Goal: Task Accomplishment & Management: Manage account settings

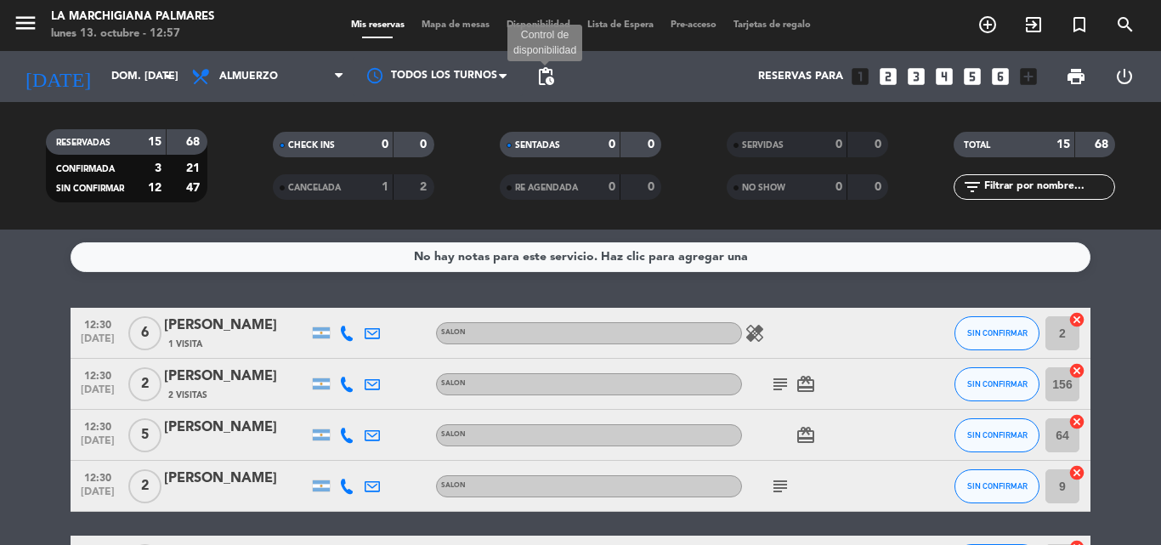
click at [550, 79] on span "pending_actions" at bounding box center [545, 76] width 20 height 20
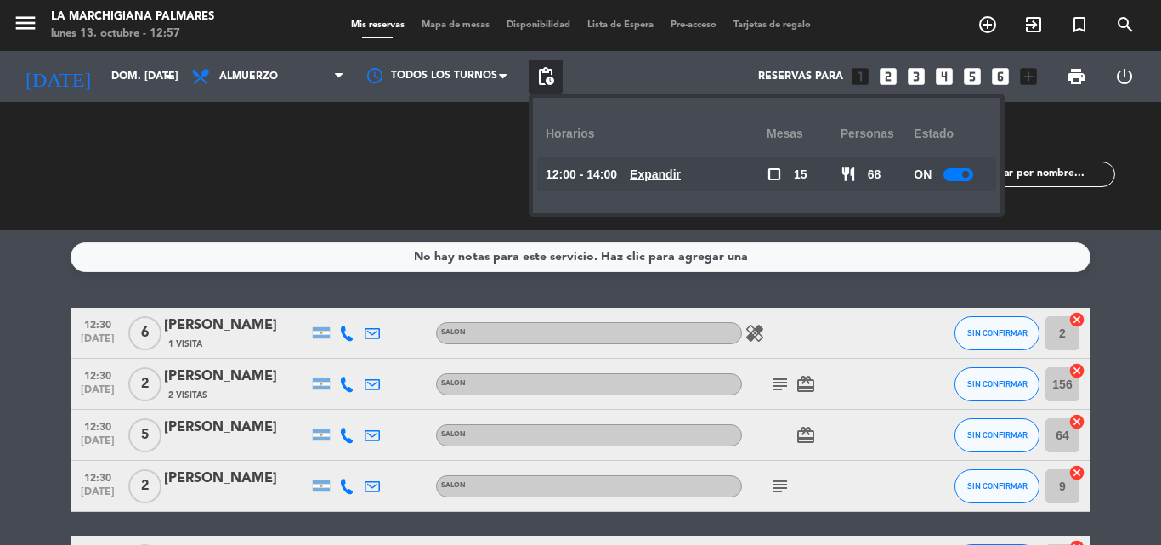
click at [964, 174] on span at bounding box center [965, 174] width 7 height 7
click at [443, 163] on div "CHECK INS 0 0" at bounding box center [353, 165] width 227 height 17
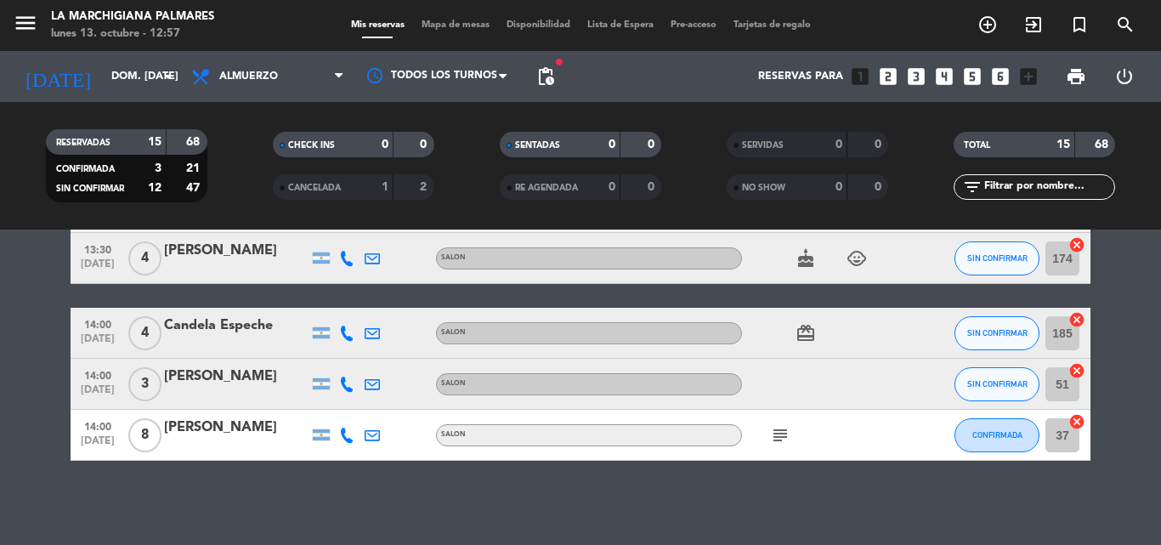
scroll to position [684, 0]
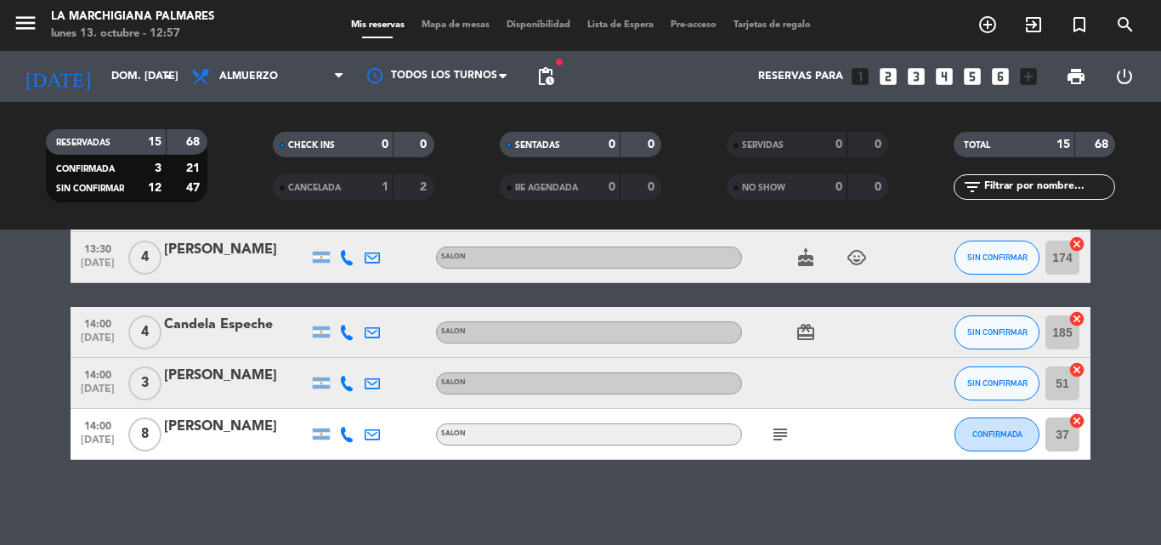
click at [769, 437] on span "subject" at bounding box center [780, 434] width 25 height 20
click at [775, 437] on icon "subject" at bounding box center [780, 434] width 20 height 20
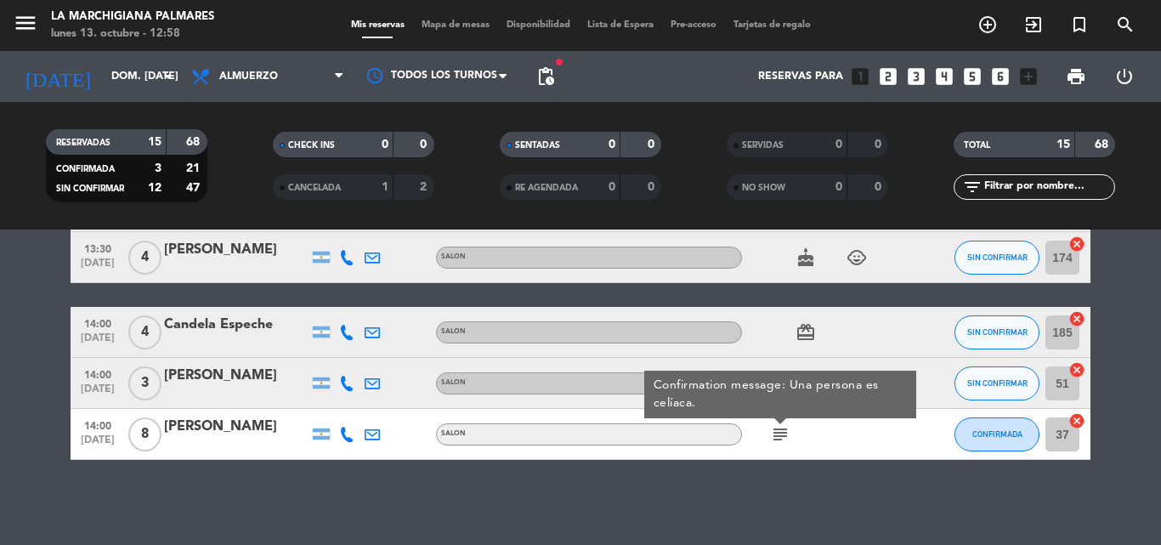
click at [780, 437] on icon "subject" at bounding box center [780, 434] width 20 height 20
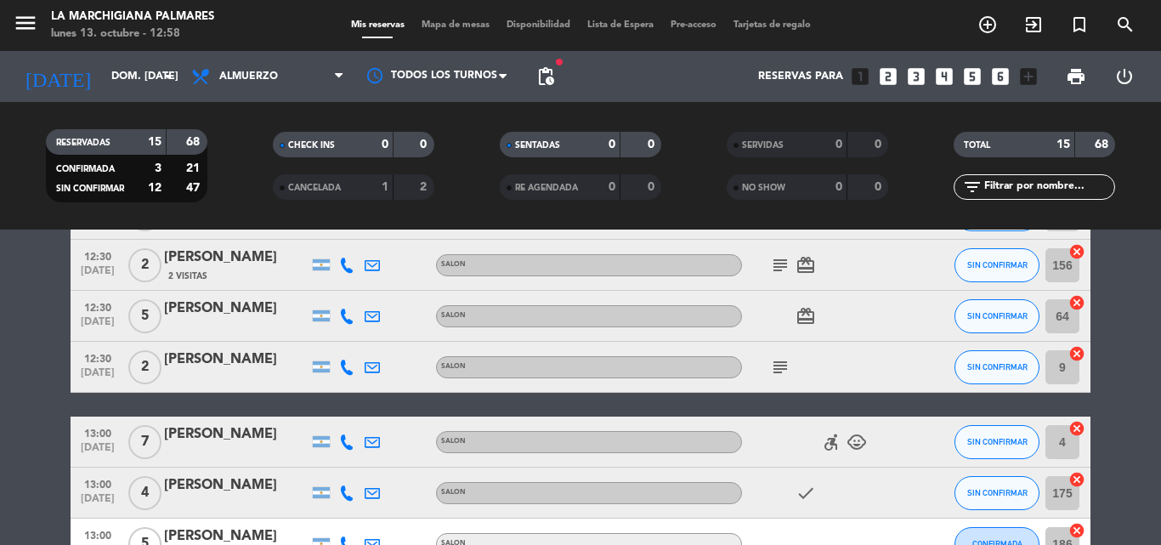
scroll to position [89, 0]
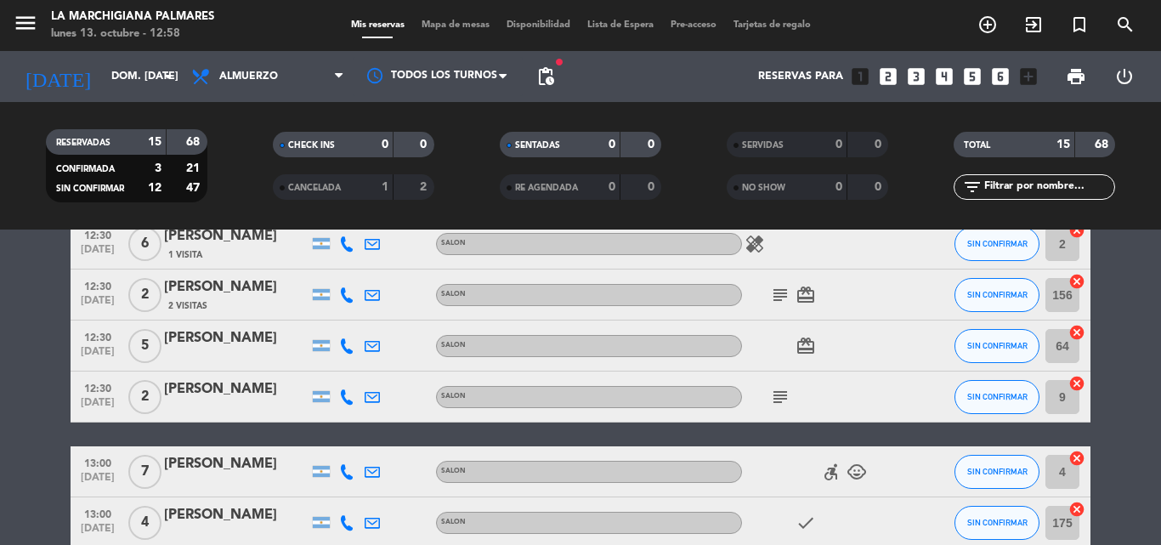
click at [779, 399] on icon "subject" at bounding box center [780, 397] width 20 height 20
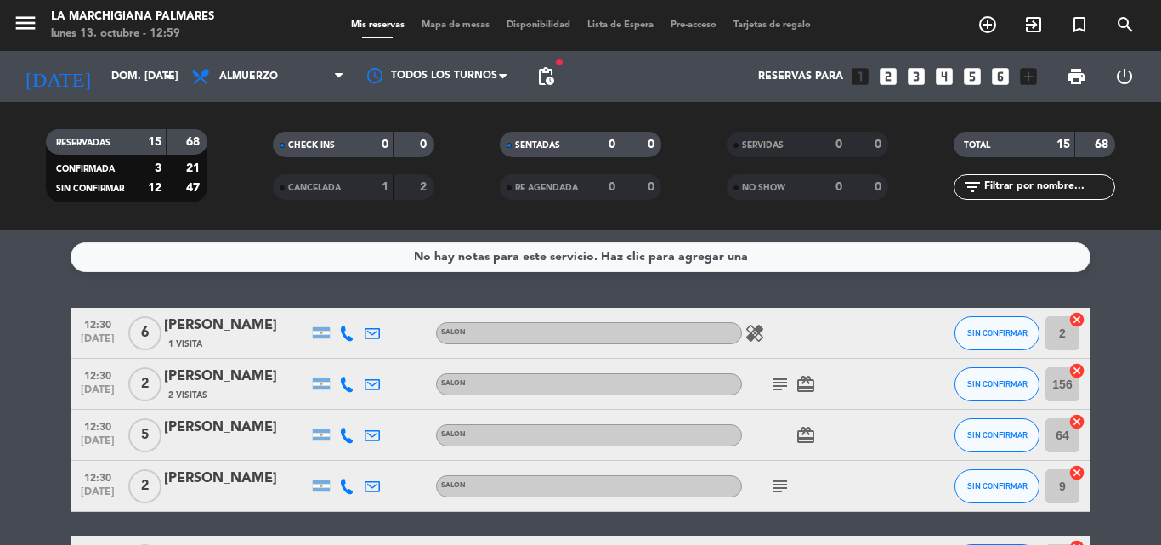
click at [747, 336] on icon "healing" at bounding box center [755, 333] width 20 height 20
click at [754, 336] on icon "healing" at bounding box center [755, 333] width 20 height 20
click at [793, 394] on div "subject card_giftcard" at bounding box center [818, 384] width 153 height 50
click at [781, 386] on icon "subject" at bounding box center [780, 384] width 20 height 20
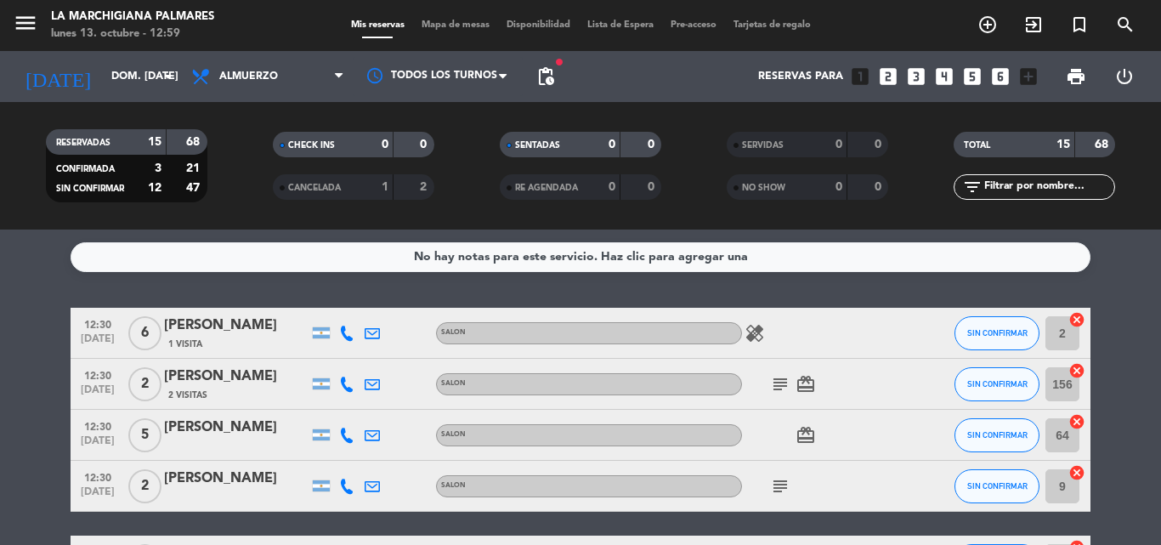
click at [783, 485] on icon "subject" at bounding box center [780, 486] width 20 height 20
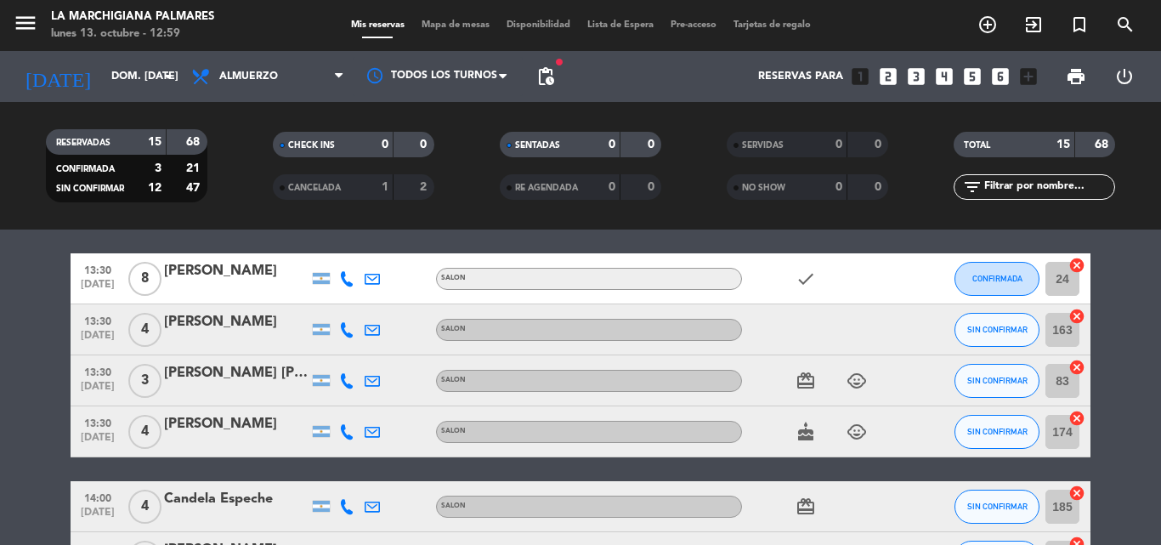
scroll to position [684, 0]
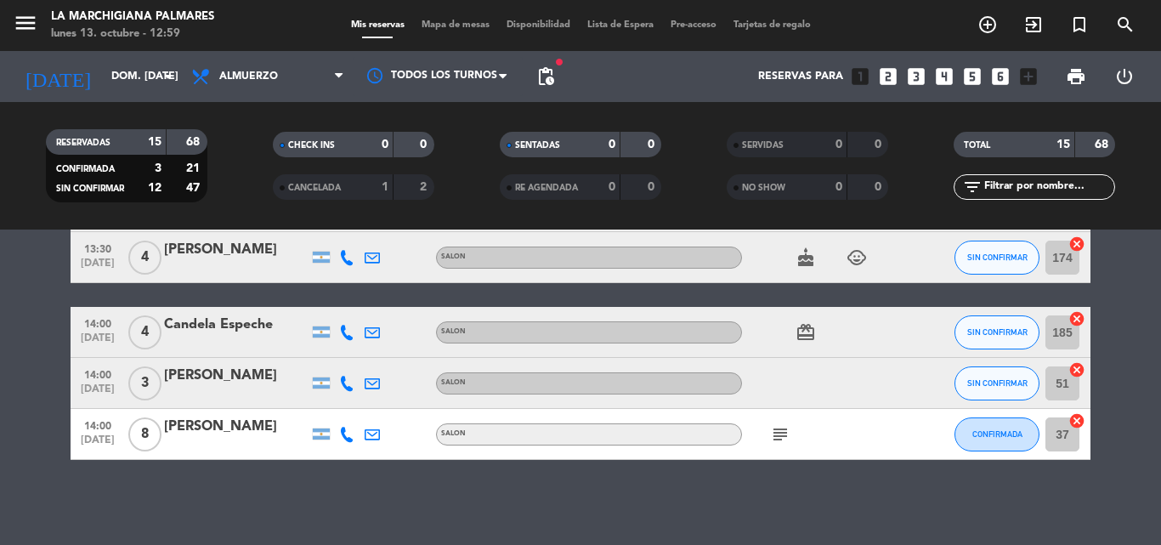
click at [779, 435] on icon "subject" at bounding box center [780, 434] width 20 height 20
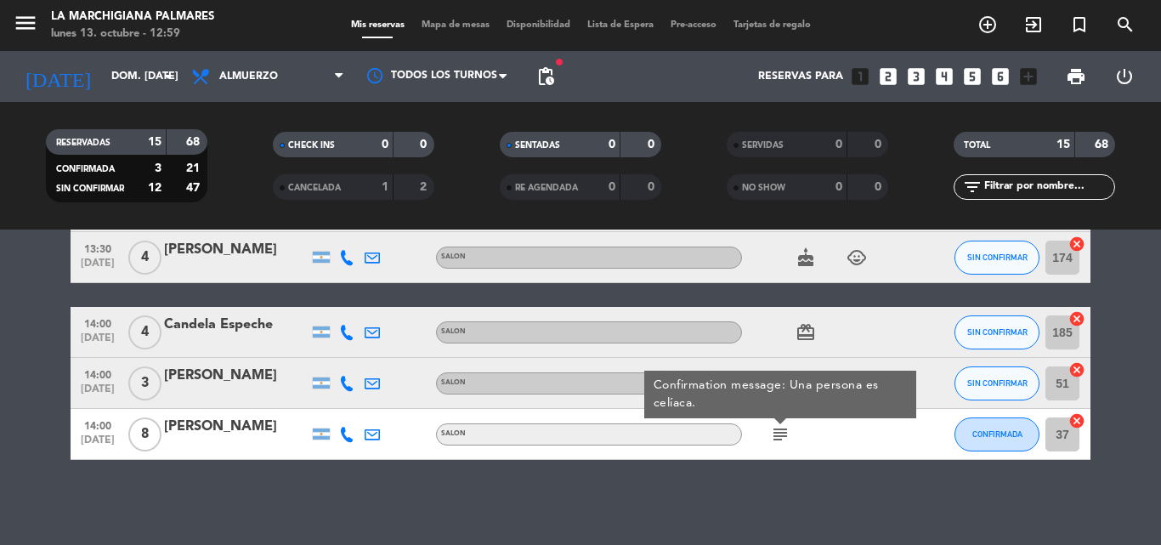
click at [779, 435] on icon "subject" at bounding box center [780, 434] width 20 height 20
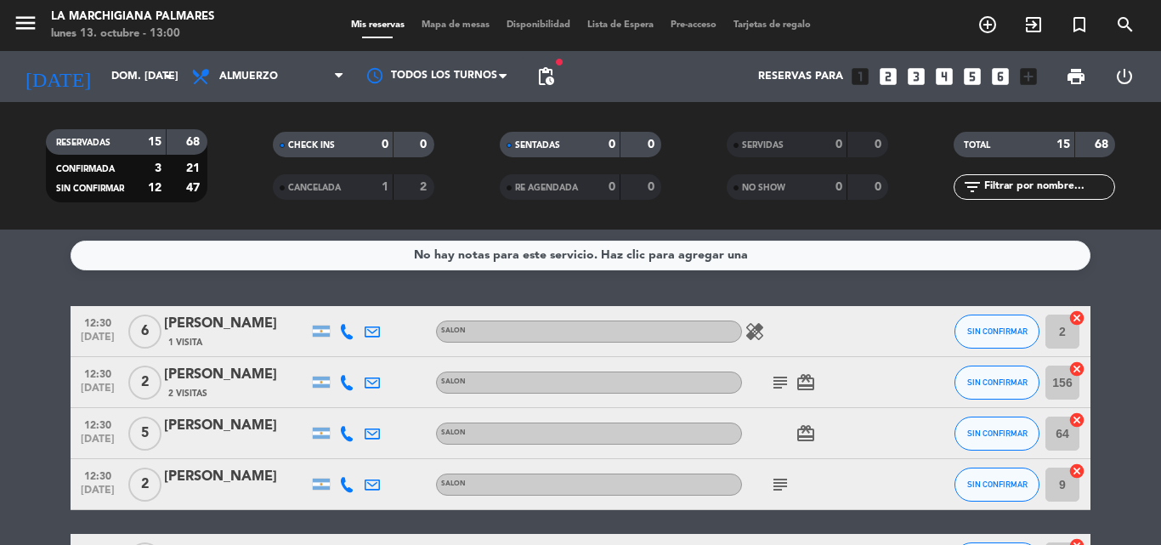
scroll to position [0, 0]
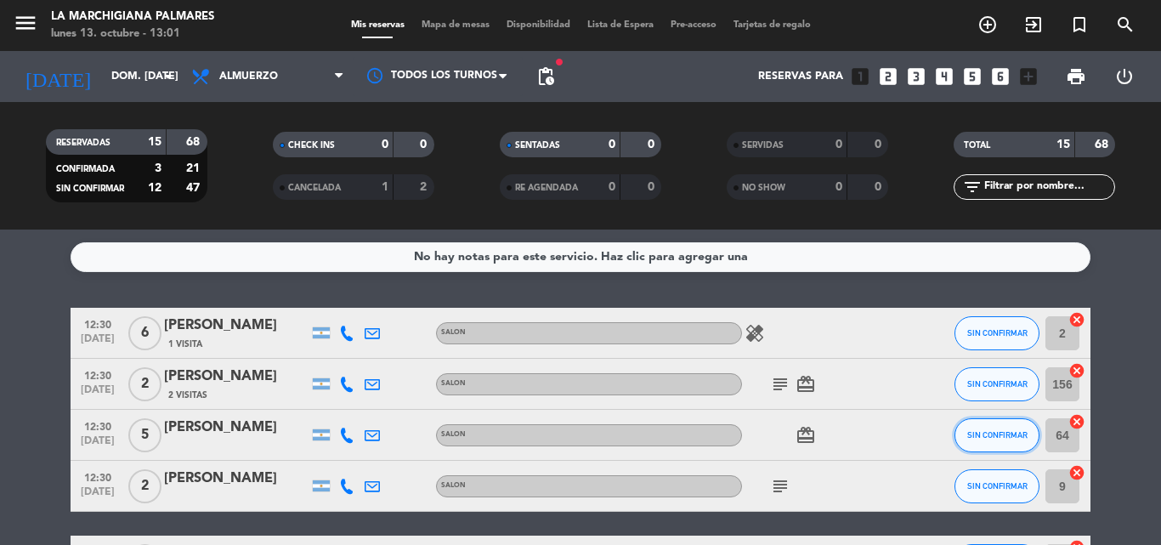
click at [1011, 439] on span "SIN CONFIRMAR" at bounding box center [997, 434] width 60 height 9
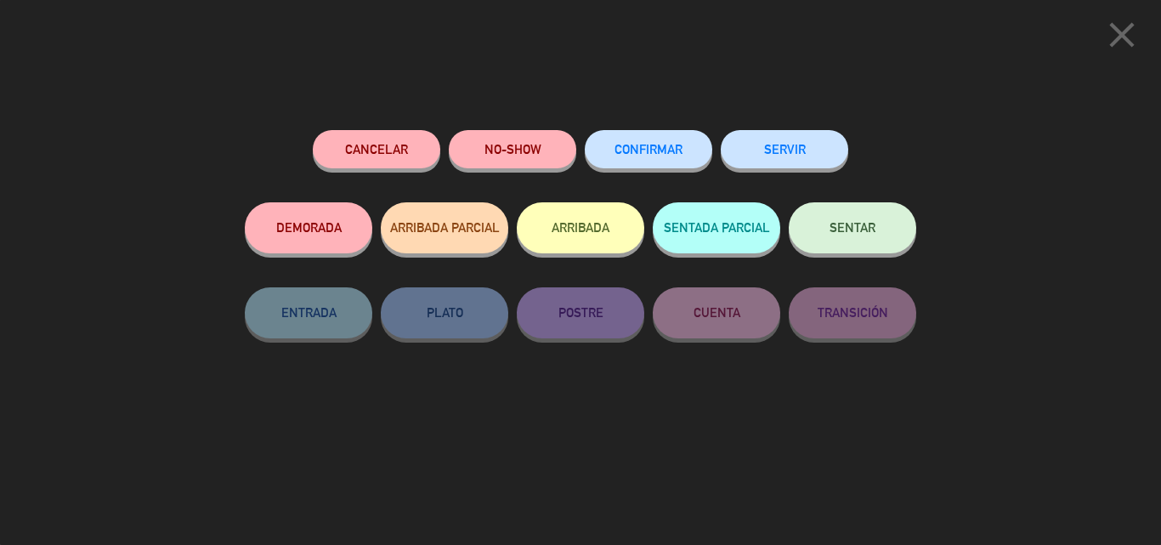
click at [675, 162] on button "CONFIRMAR" at bounding box center [648, 149] width 127 height 38
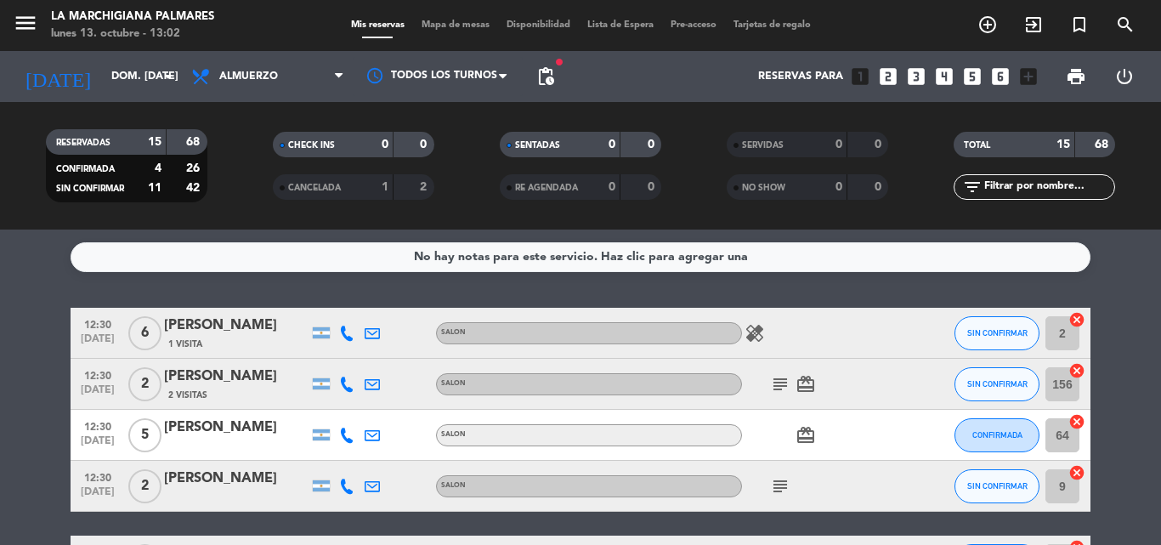
click at [752, 337] on icon "healing" at bounding box center [755, 333] width 20 height 20
click at [781, 390] on icon "subject" at bounding box center [780, 384] width 20 height 20
click at [762, 342] on icon "healing" at bounding box center [755, 333] width 20 height 20
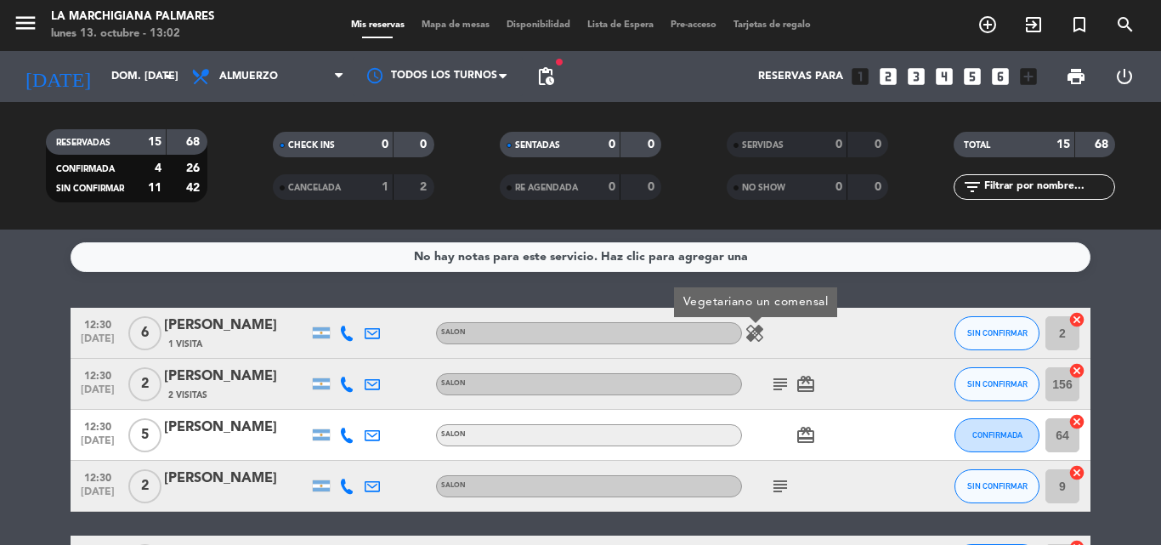
click at [762, 342] on icon "healing" at bounding box center [755, 333] width 20 height 20
click at [778, 482] on icon "subject" at bounding box center [780, 486] width 20 height 20
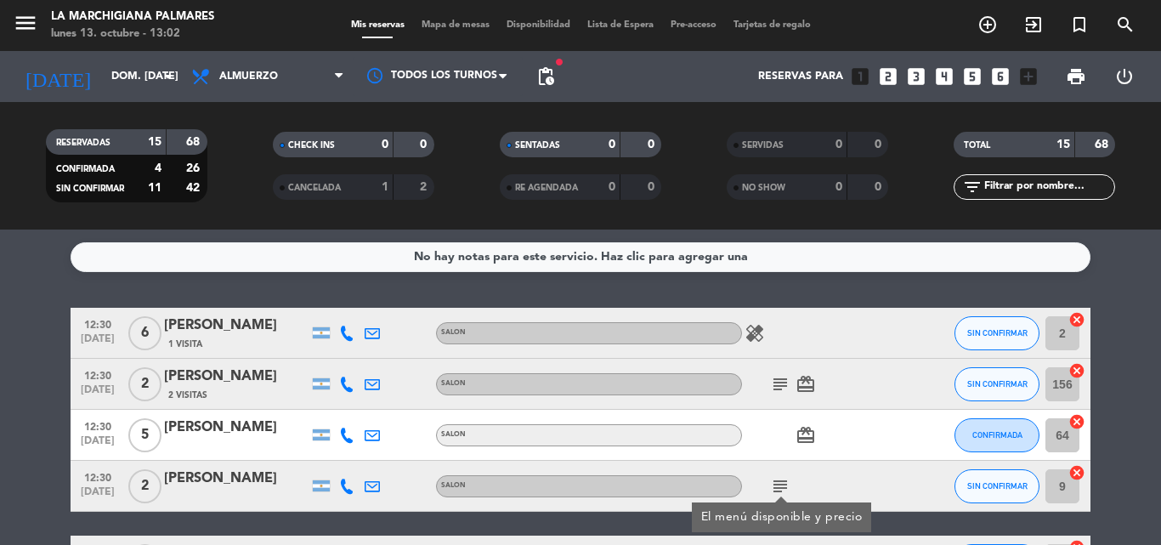
click at [778, 482] on icon "subject" at bounding box center [780, 486] width 20 height 20
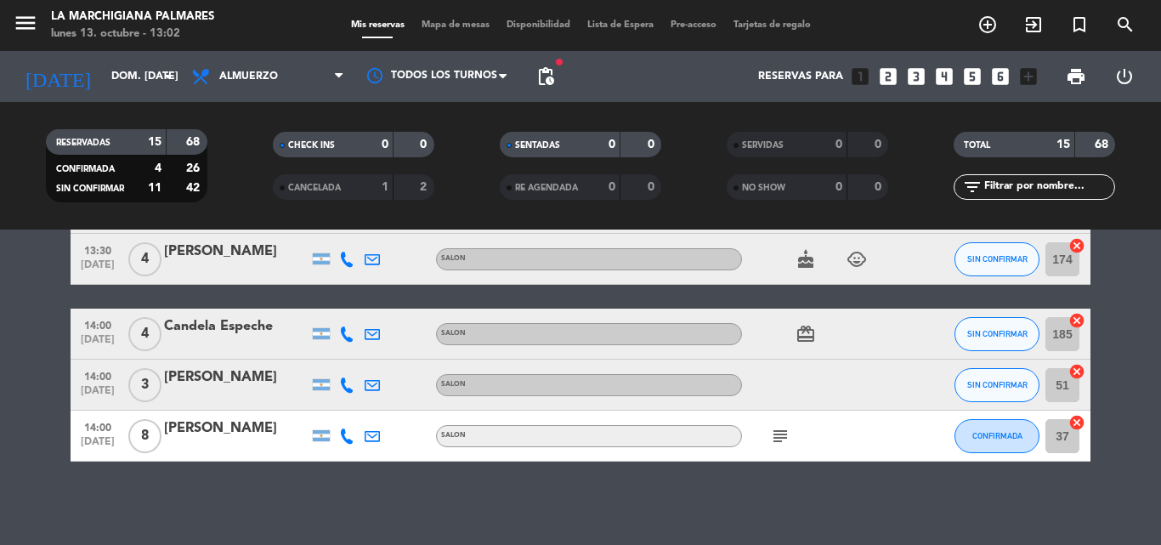
scroll to position [684, 0]
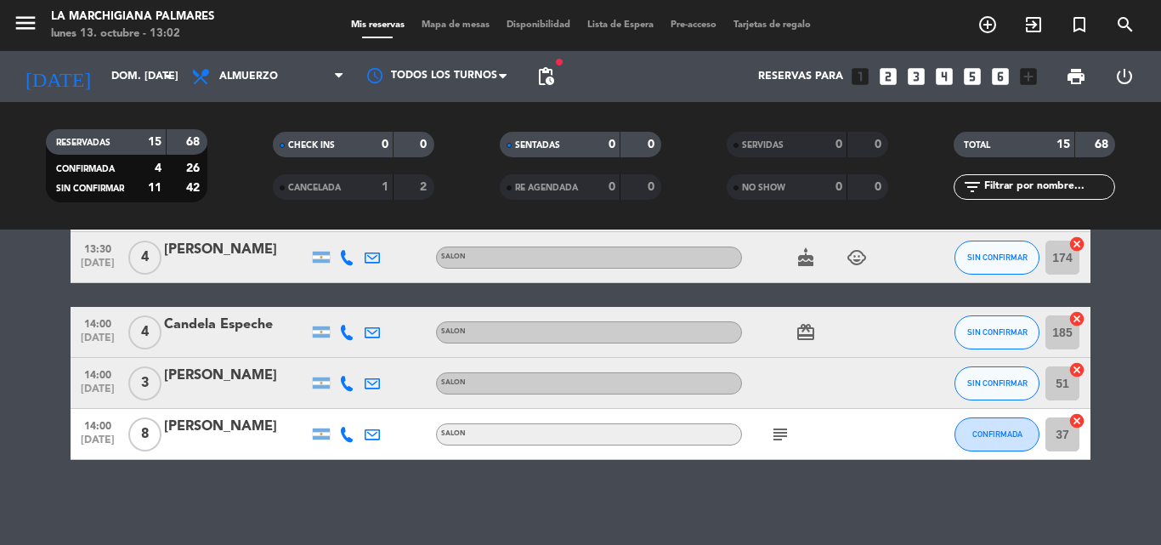
click at [785, 436] on icon "subject" at bounding box center [780, 434] width 20 height 20
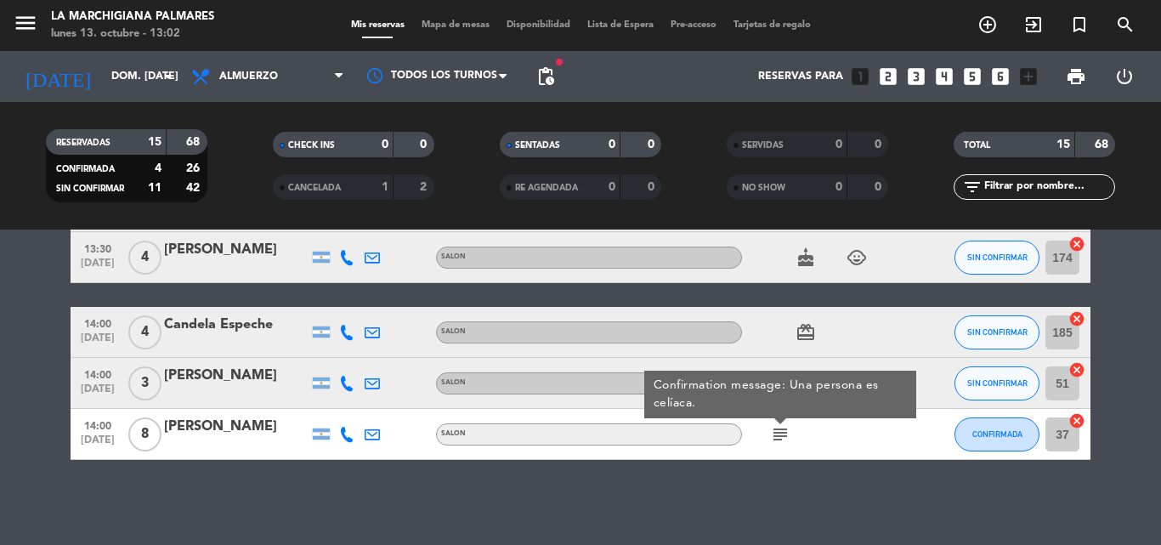
click at [785, 436] on icon "subject" at bounding box center [780, 434] width 20 height 20
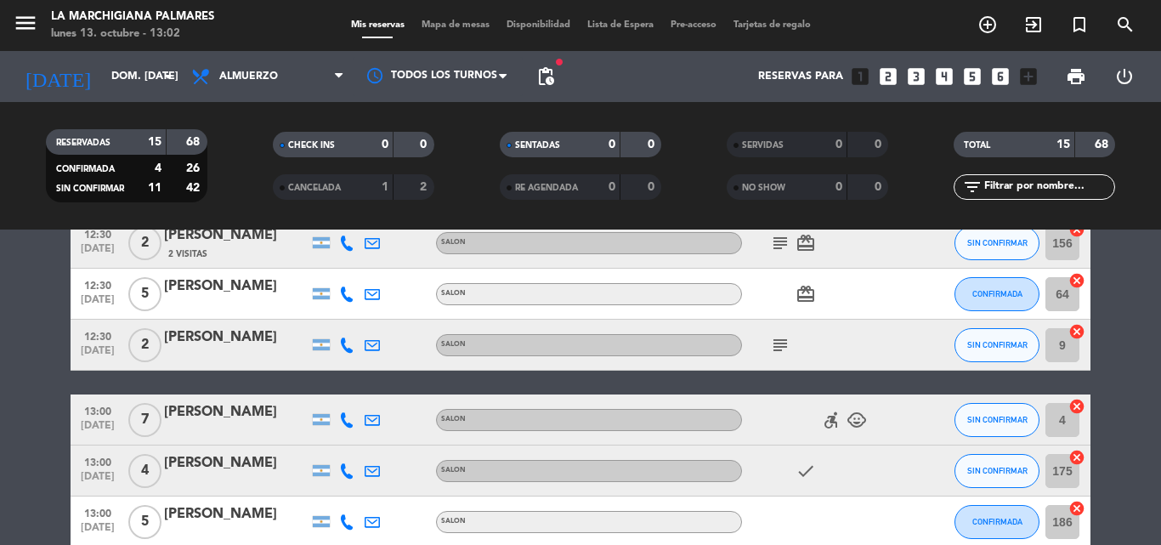
scroll to position [0, 0]
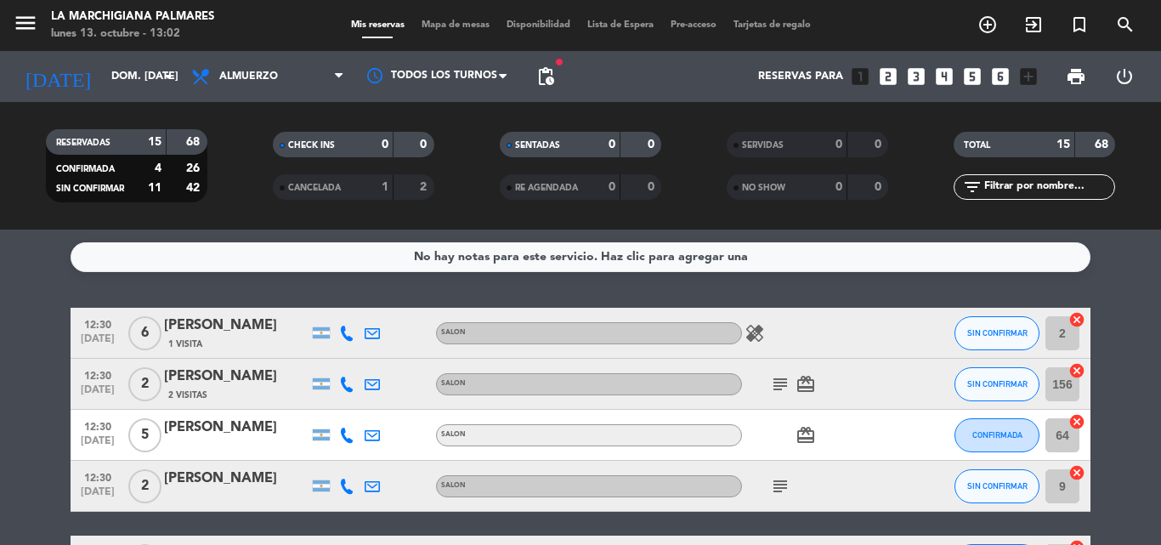
click at [223, 327] on div "[PERSON_NAME]" at bounding box center [236, 325] width 144 height 22
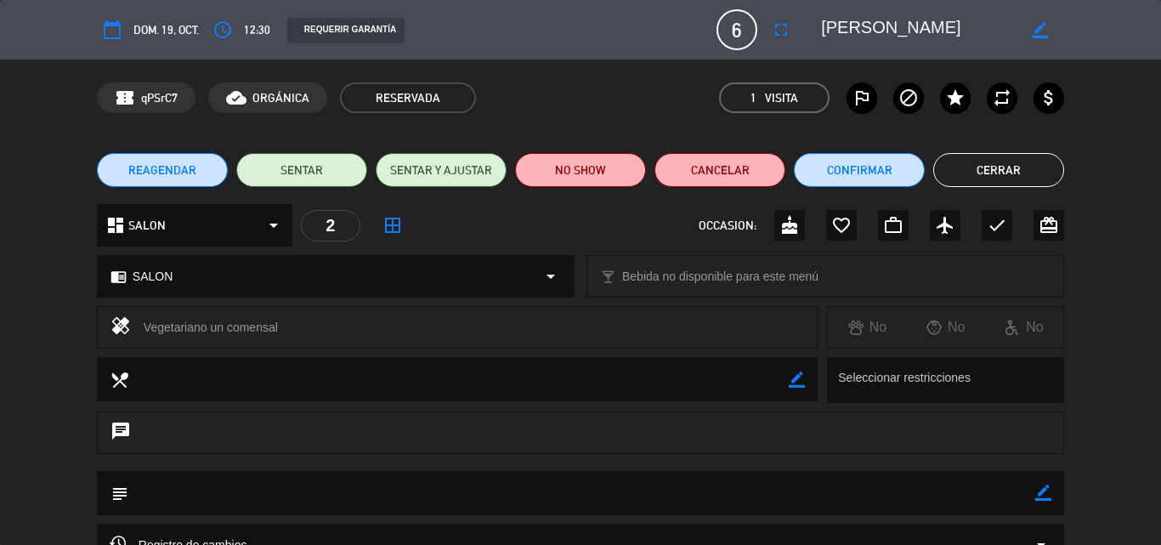
scroll to position [235, 0]
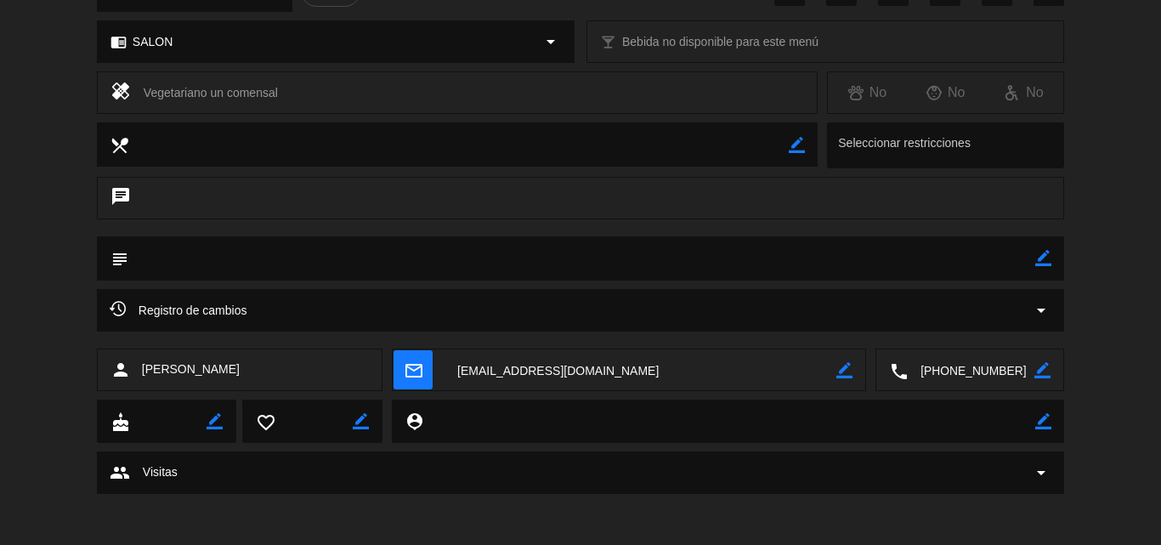
click at [1043, 373] on icon "border_color" at bounding box center [1042, 370] width 16 height 16
click at [1043, 373] on icon at bounding box center [1042, 370] width 16 height 16
click at [1040, 376] on icon "border_color" at bounding box center [1042, 370] width 16 height 16
drag, startPoint x: 1018, startPoint y: 373, endPoint x: 921, endPoint y: 377, distance: 97.0
click at [921, 377] on textarea at bounding box center [971, 370] width 127 height 42
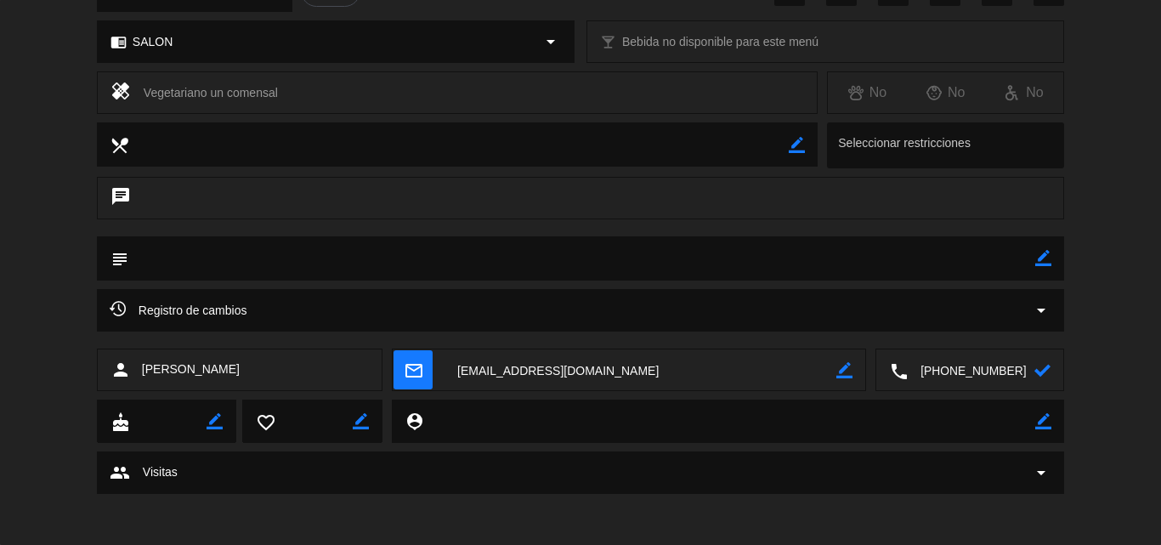
click at [1055, 376] on div "local_phone" at bounding box center [969, 370] width 187 height 42
click at [1050, 371] on icon at bounding box center [1042, 370] width 16 height 16
click at [1106, 354] on div "person [PERSON_NAME] mail_outline border_color local_phone border_color" at bounding box center [580, 373] width 1161 height 51
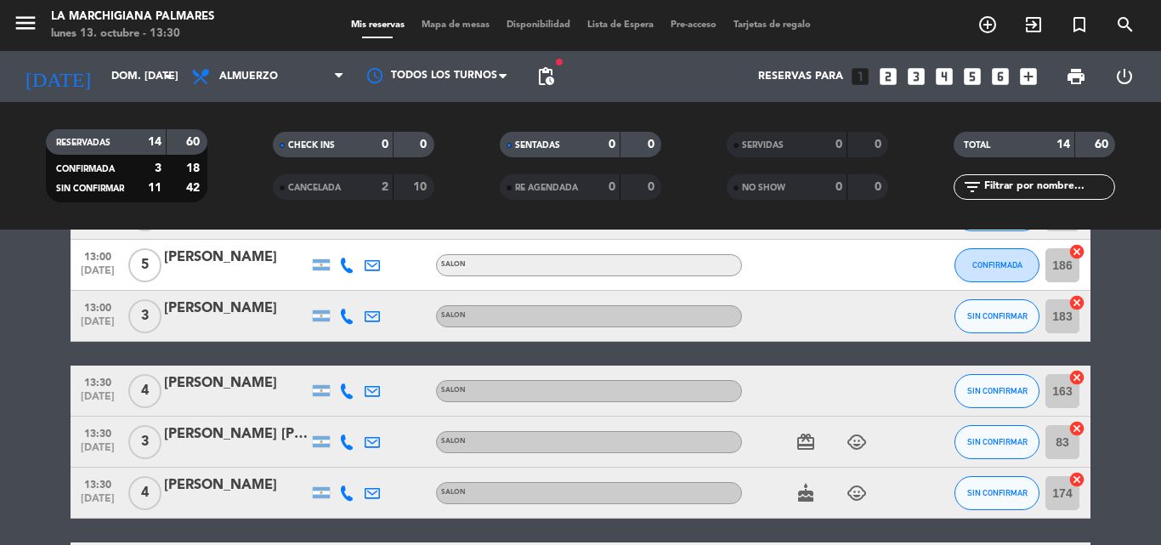
scroll to position [425, 0]
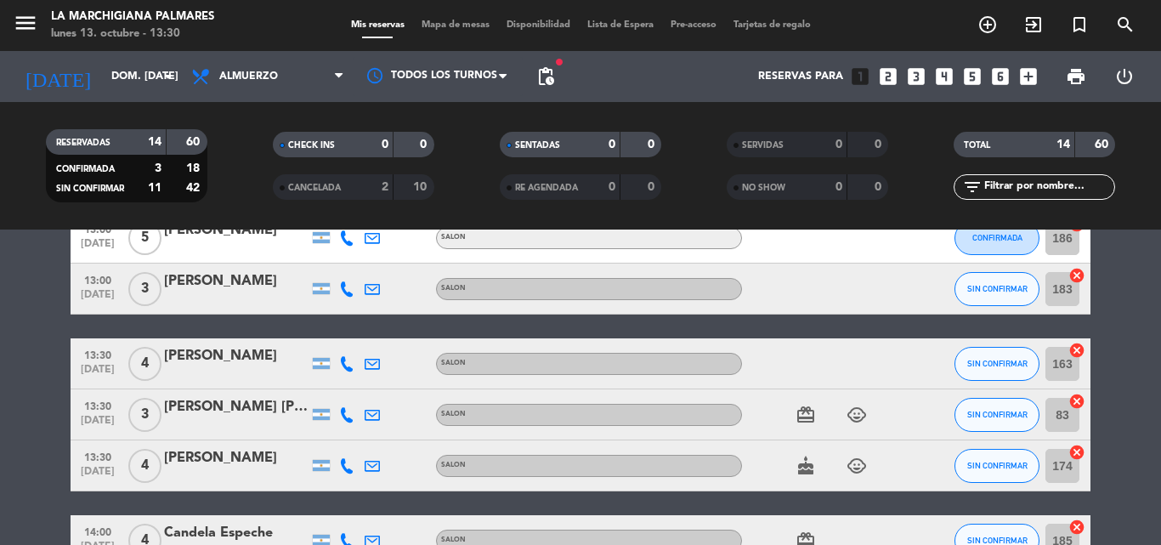
click at [345, 415] on icon at bounding box center [346, 414] width 15 height 15
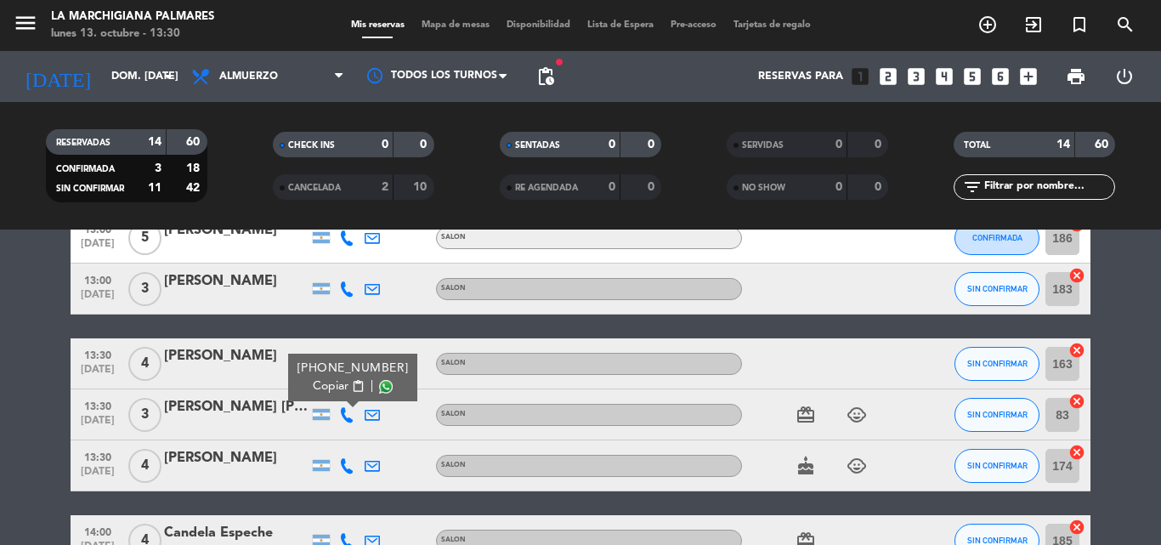
click at [342, 387] on span "Copiar" at bounding box center [331, 386] width 36 height 18
click at [343, 465] on icon at bounding box center [346, 465] width 15 height 15
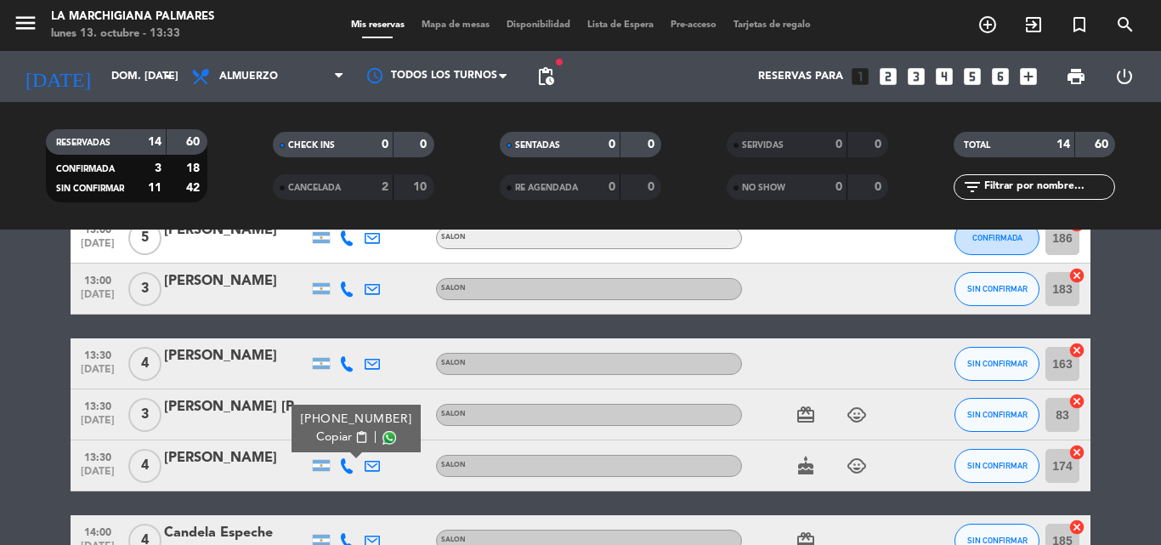
click at [325, 435] on span "Copiar" at bounding box center [334, 437] width 36 height 18
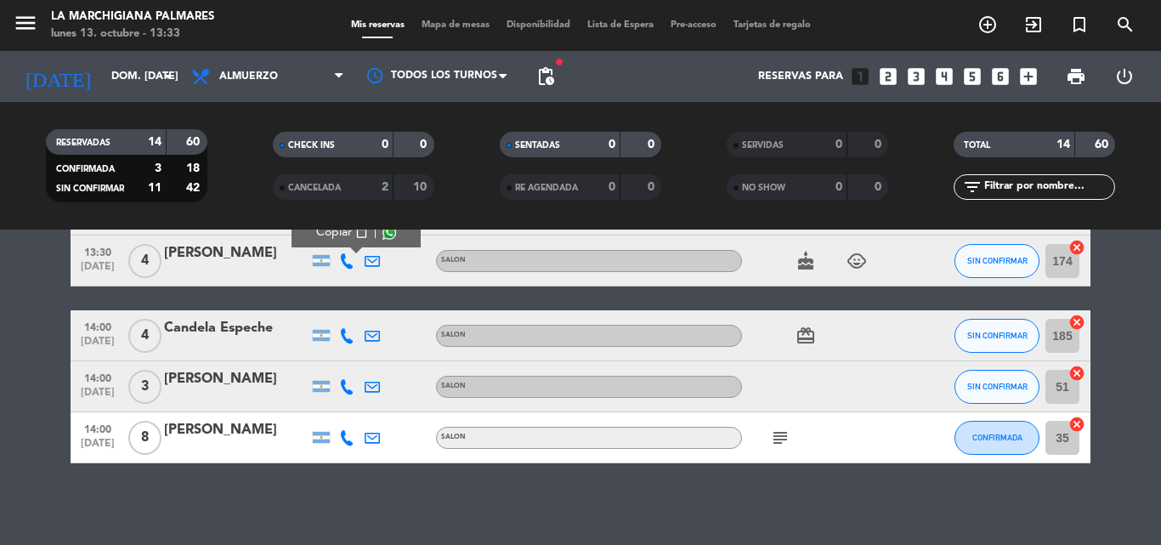
scroll to position [633, 0]
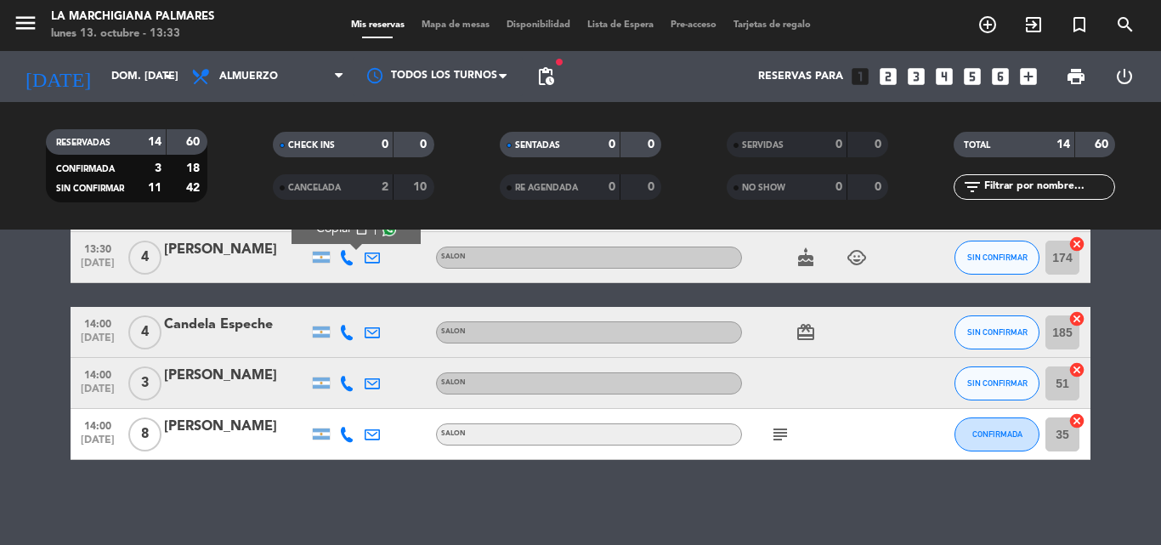
click at [343, 335] on icon at bounding box center [346, 332] width 15 height 15
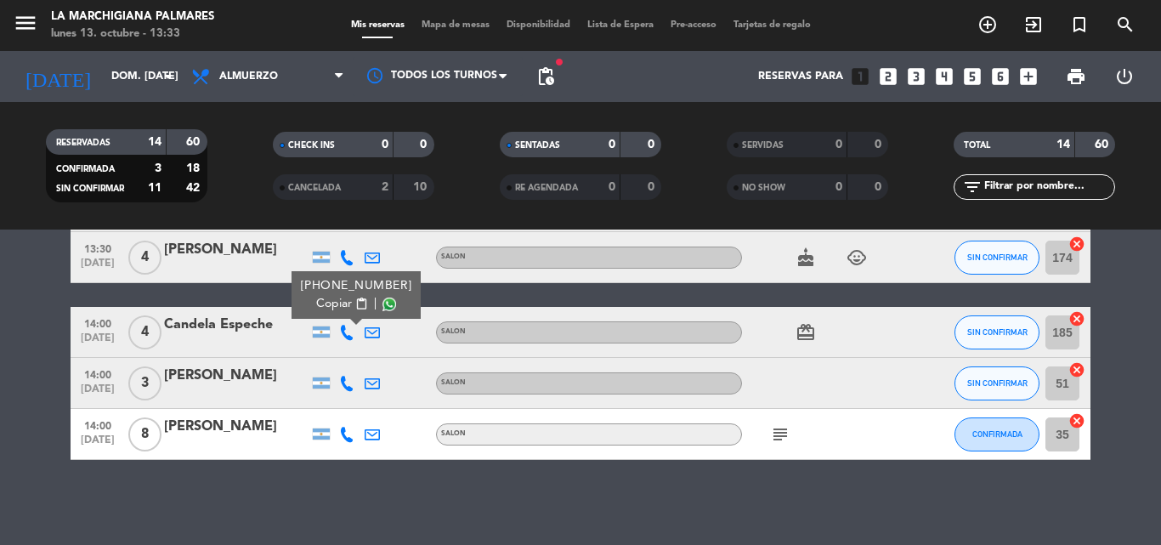
click at [337, 304] on span "Copiar" at bounding box center [334, 304] width 36 height 18
click at [348, 384] on icon at bounding box center [346, 383] width 15 height 15
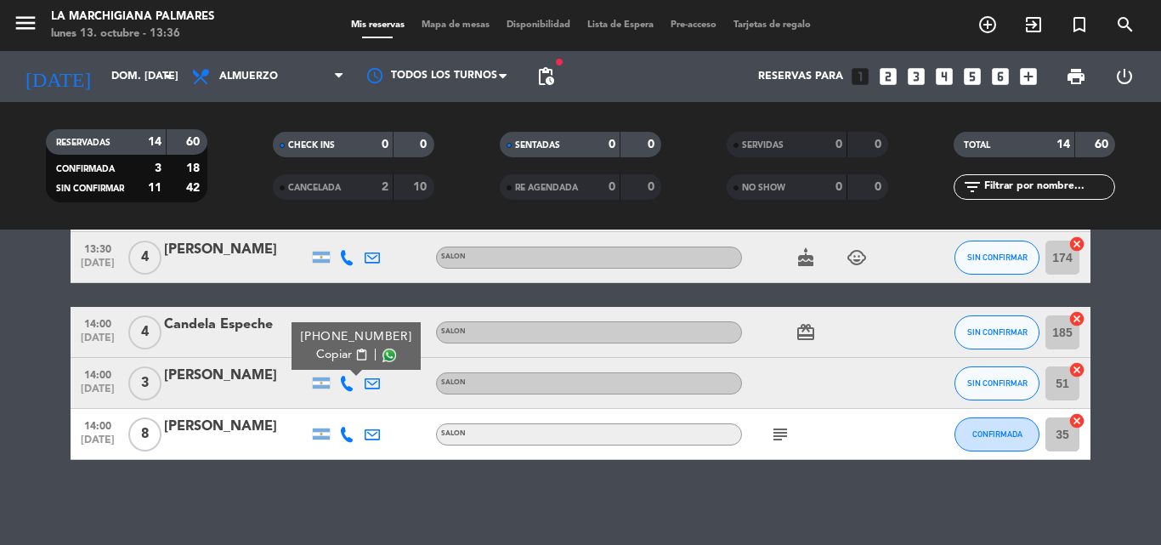
click at [330, 355] on span "Copiar" at bounding box center [334, 355] width 36 height 18
click at [345, 429] on icon at bounding box center [346, 434] width 15 height 15
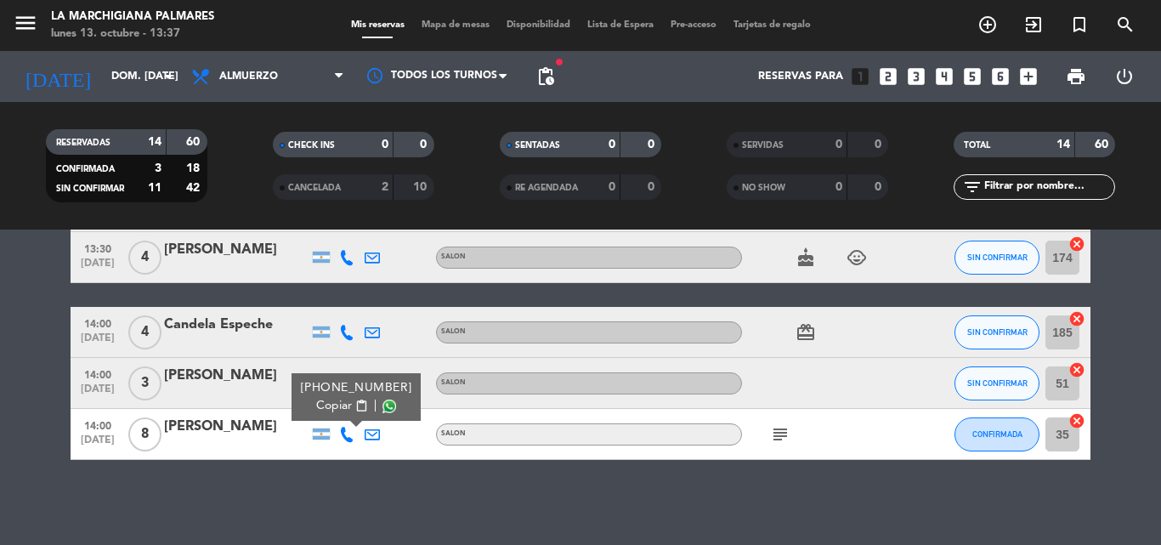
click at [355, 406] on span "content_paste" at bounding box center [361, 405] width 13 height 13
click at [456, 507] on div "No hay notas para este servicio. Haz clic para agregar una 12:30 oct. 19 6 Luci…" at bounding box center [580, 386] width 1161 height 315
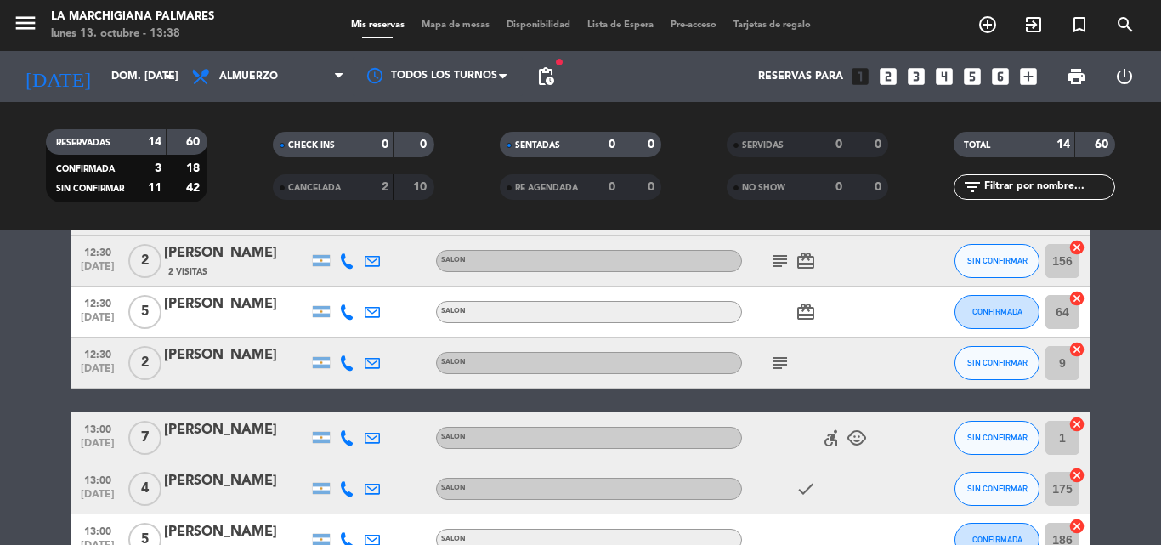
scroll to position [0, 0]
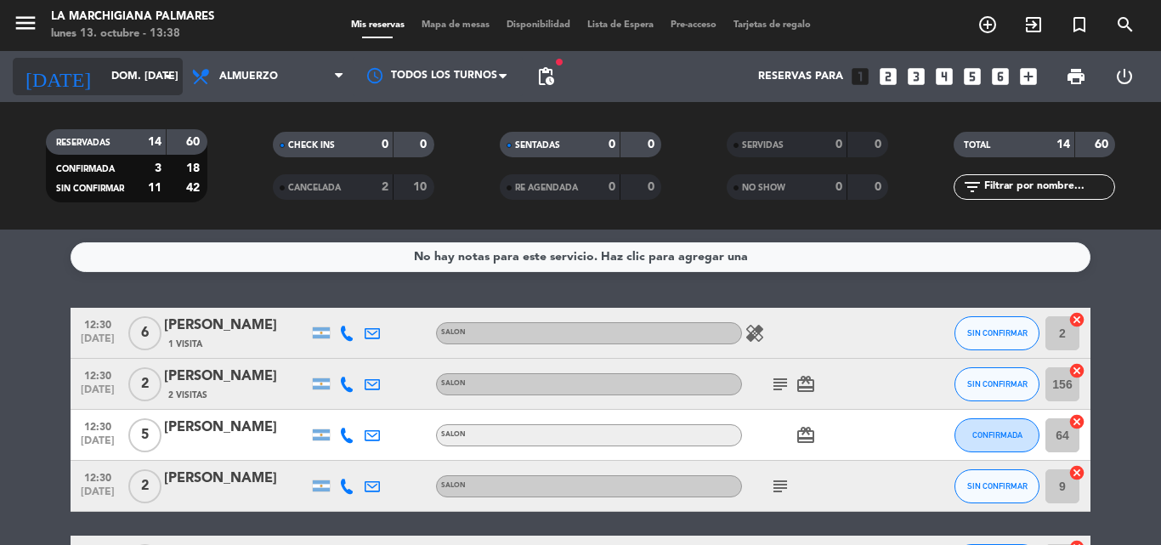
click at [154, 71] on input "dom. [DATE]" at bounding box center [175, 76] width 144 height 29
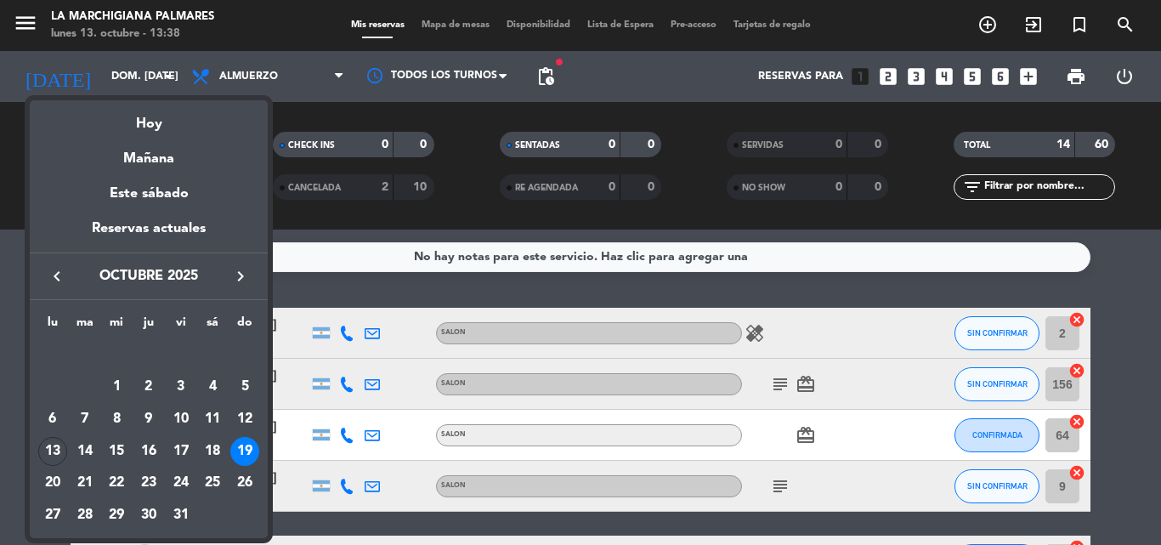
click at [54, 450] on div "13" at bounding box center [52, 451] width 29 height 29
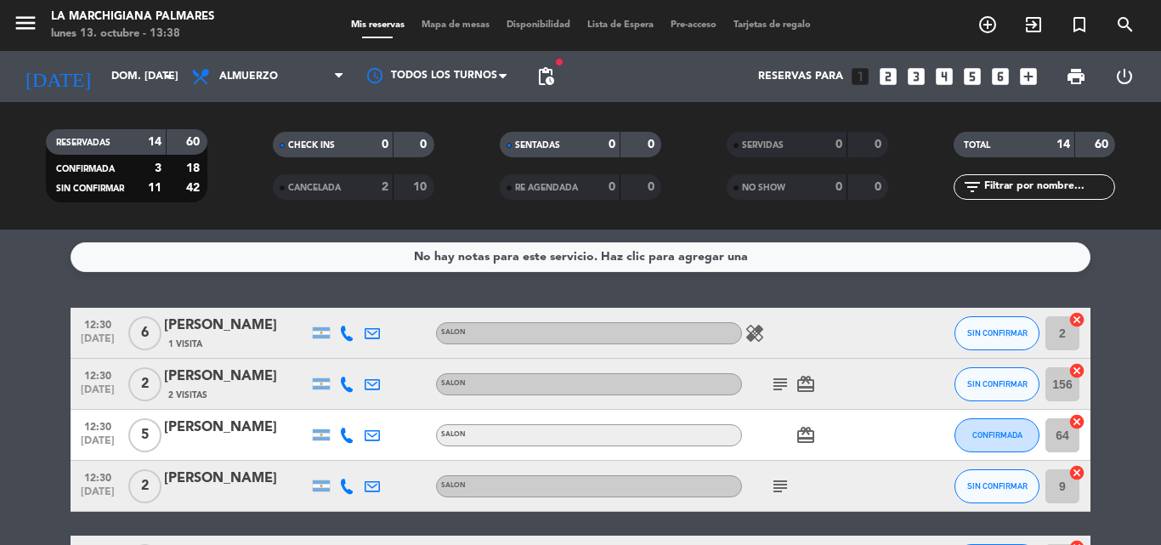
type input "lun. 13 oct."
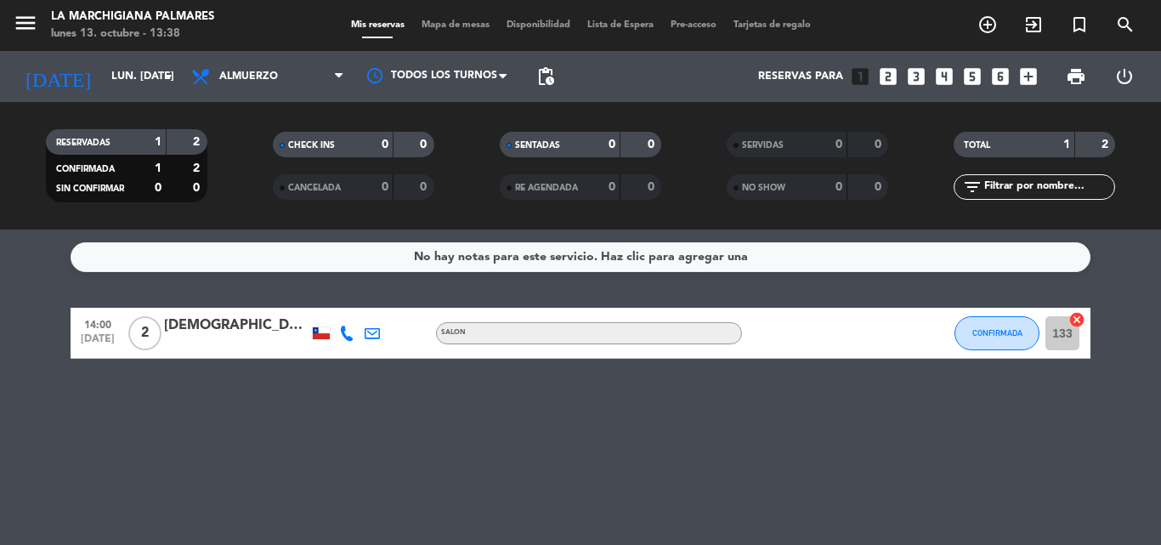
click at [247, 72] on span "Almuerzo" at bounding box center [248, 77] width 59 height 12
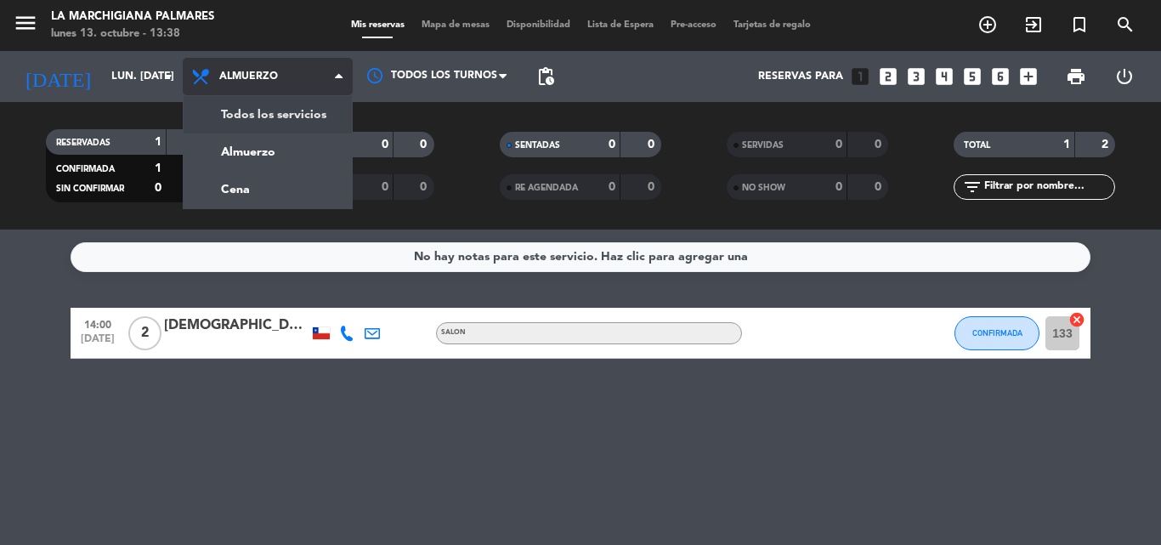
click at [264, 125] on div "menu La Marchigiana Palmares lunes 13. octubre - 13:38 Mis reservas Mapa de mes…" at bounding box center [580, 114] width 1161 height 229
